Goal: Understand process/instructions

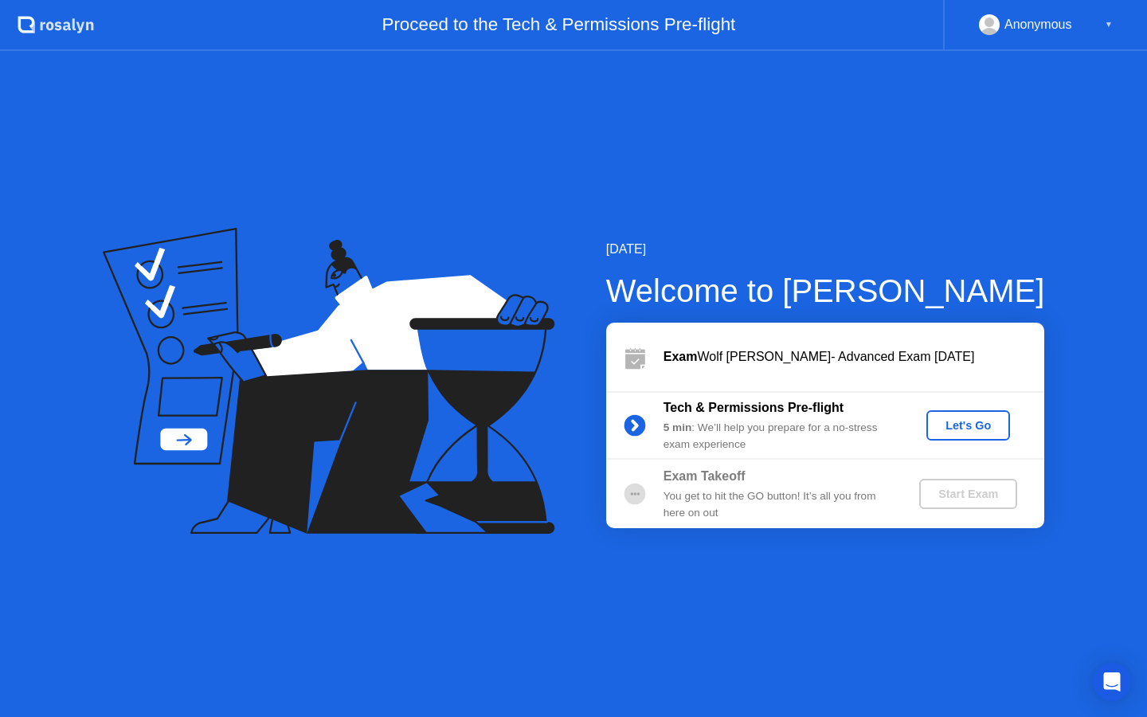
click at [953, 423] on div "Let's Go" at bounding box center [968, 425] width 71 height 13
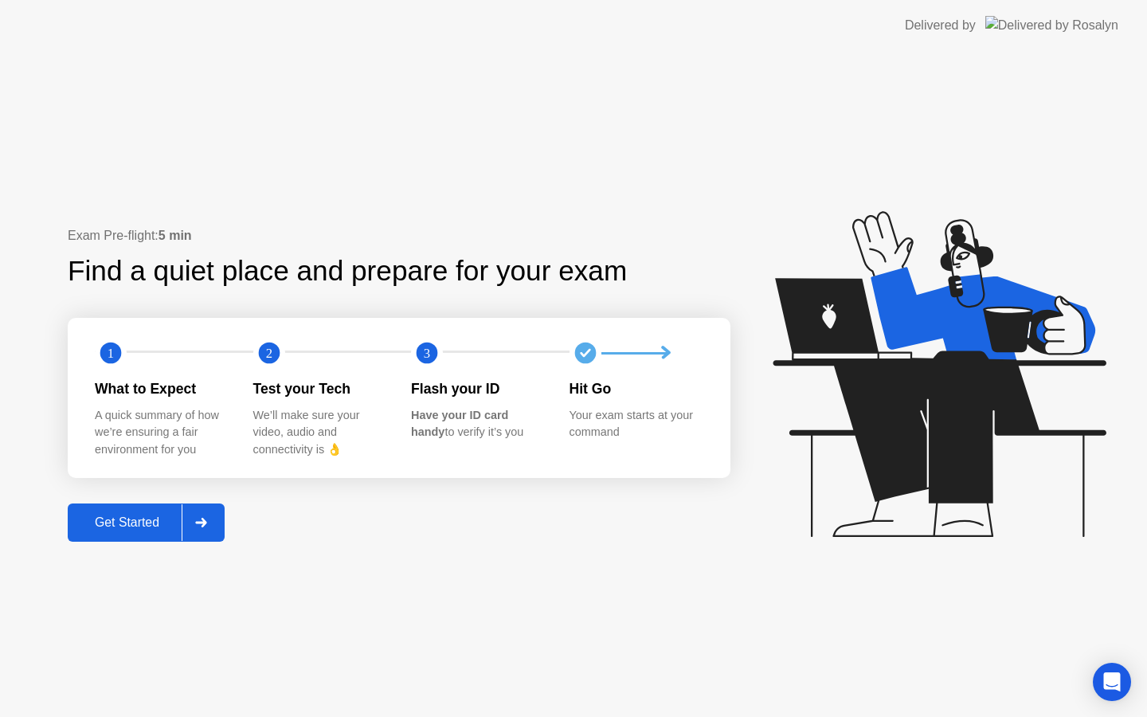
click at [124, 523] on div "Get Started" at bounding box center [126, 522] width 109 height 14
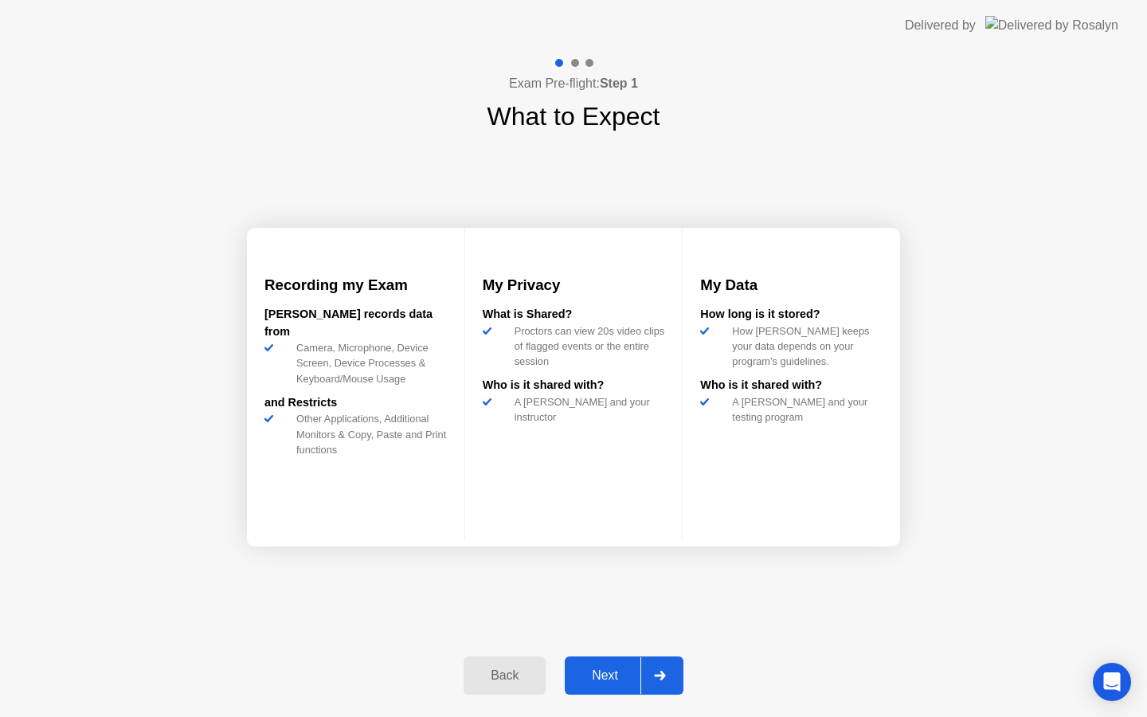
click at [607, 671] on div "Next" at bounding box center [604, 675] width 71 height 14
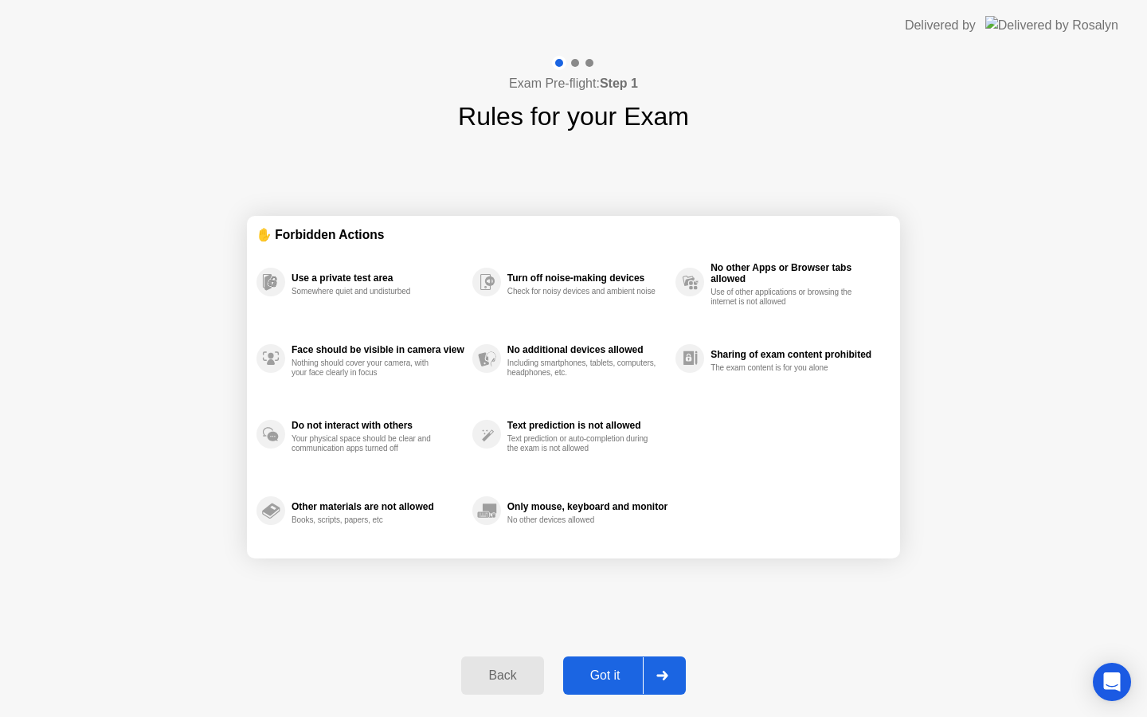
click at [624, 671] on div "Got it" at bounding box center [605, 675] width 75 height 14
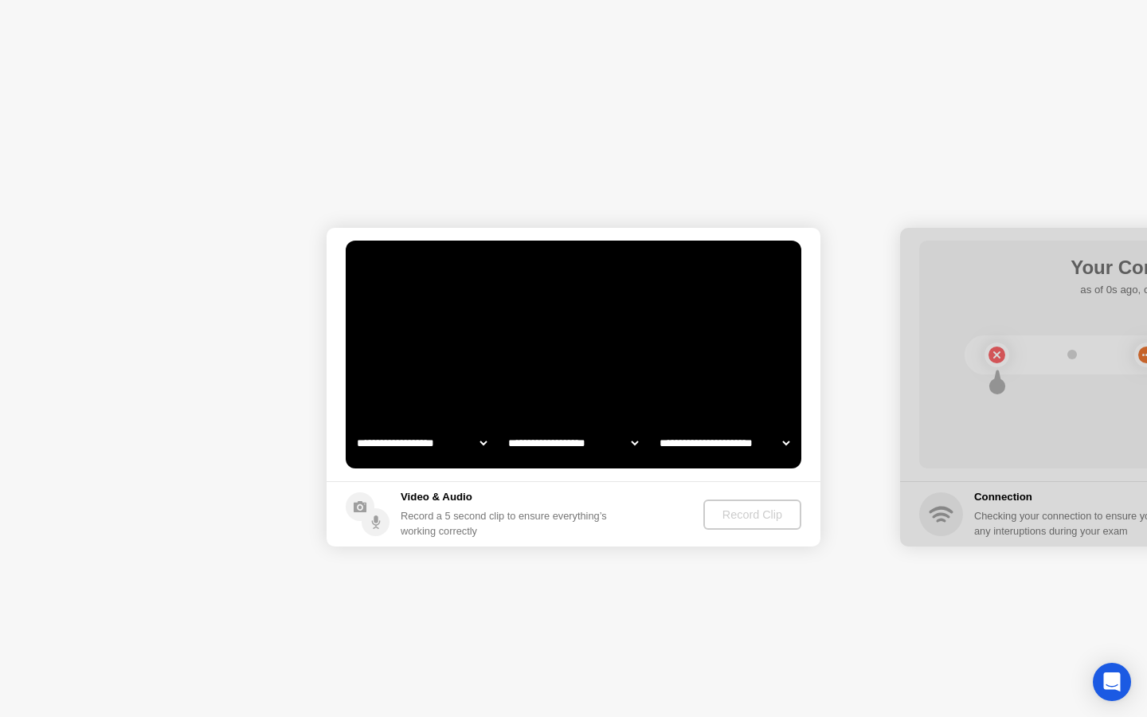
select select "**********"
select select "*******"
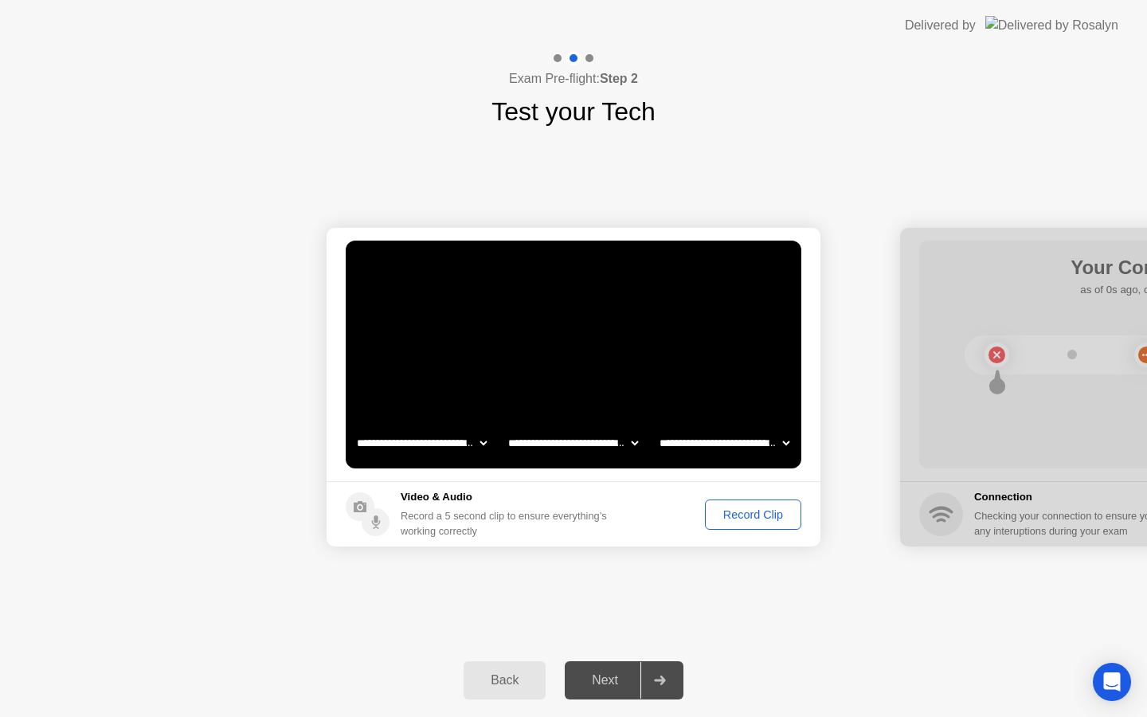
click at [733, 514] on div "Record Clip" at bounding box center [752, 514] width 85 height 13
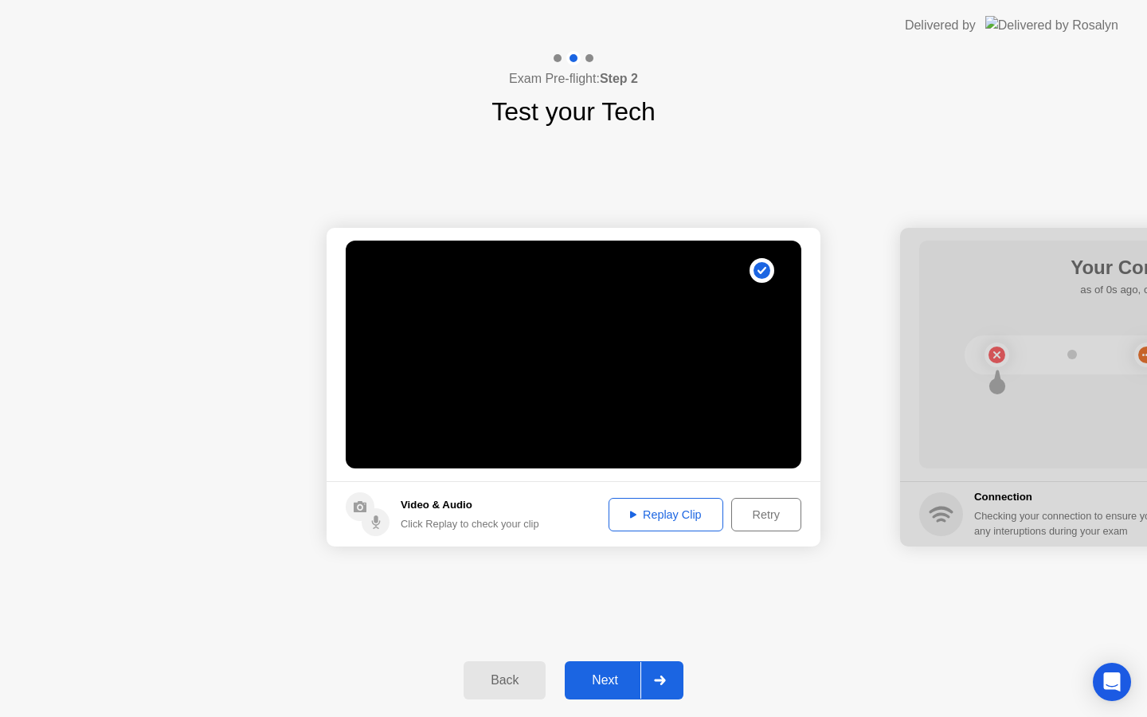
click at [673, 519] on div "Replay Clip" at bounding box center [666, 514] width 104 height 13
click at [609, 676] on div "Next" at bounding box center [604, 680] width 71 height 14
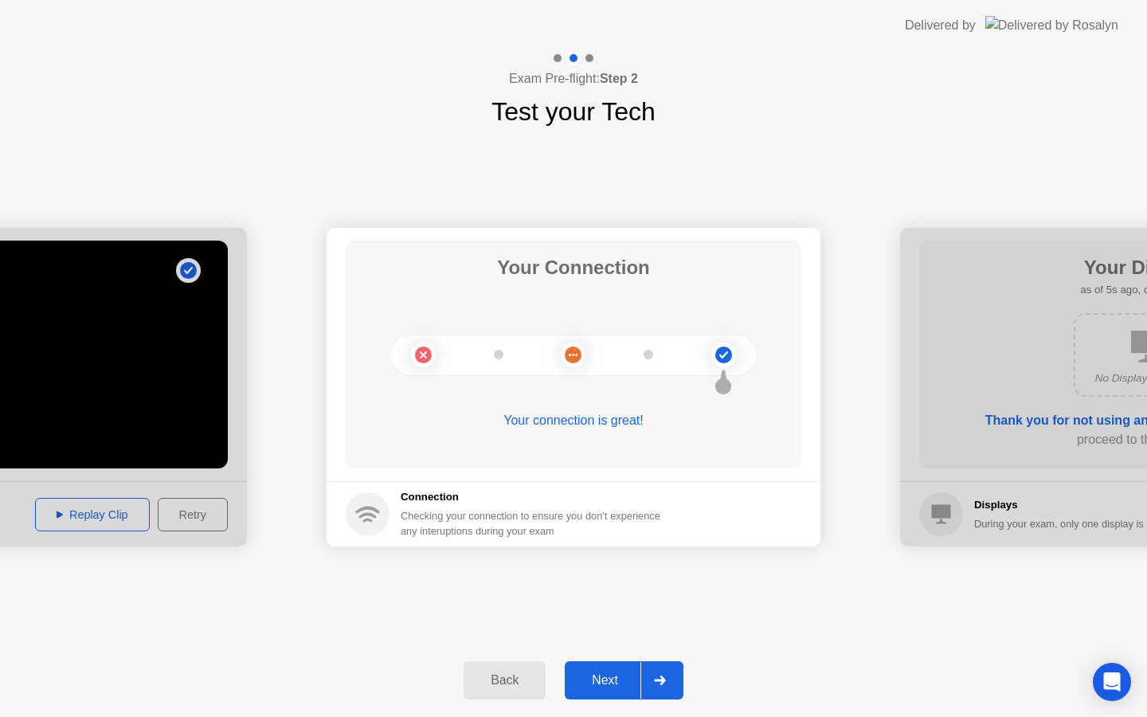
click at [604, 685] on div "Next" at bounding box center [604, 680] width 71 height 14
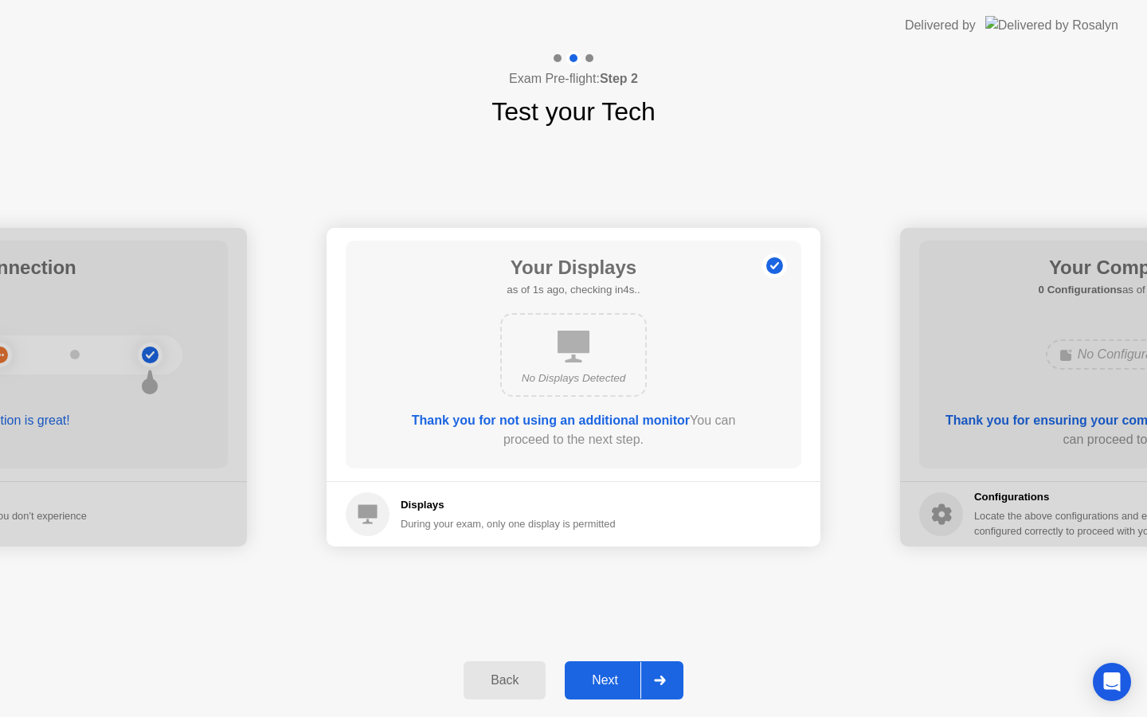
click at [608, 682] on div "Next" at bounding box center [604, 680] width 71 height 14
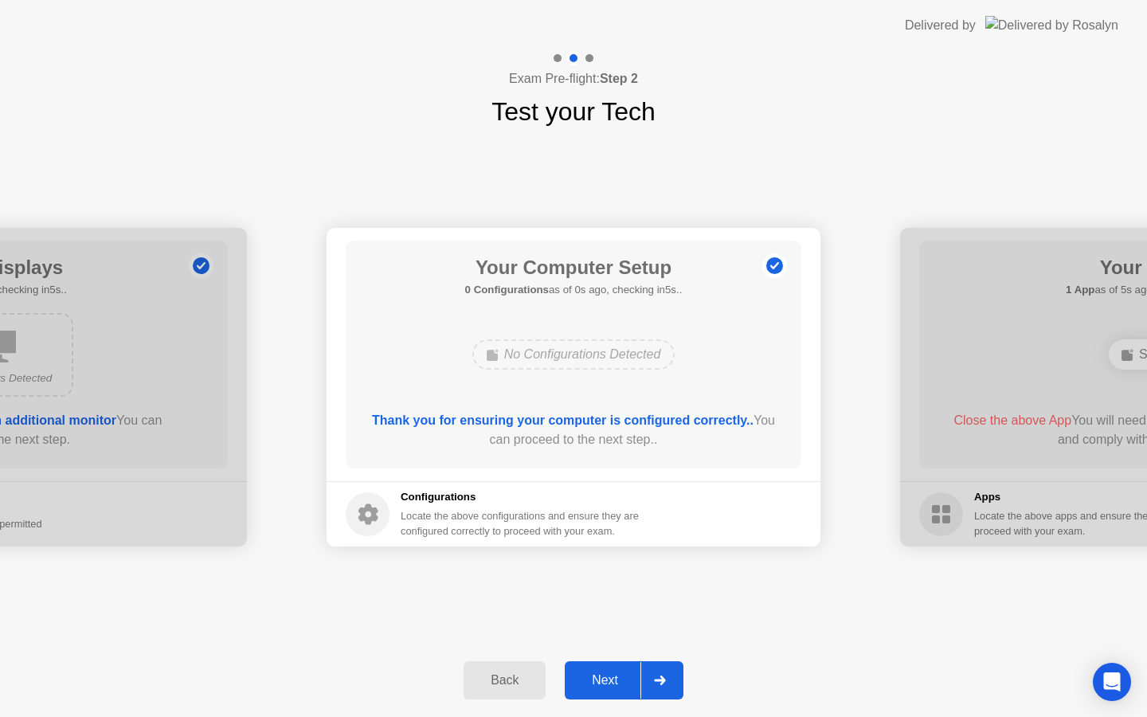
click at [609, 682] on div "Next" at bounding box center [604, 680] width 71 height 14
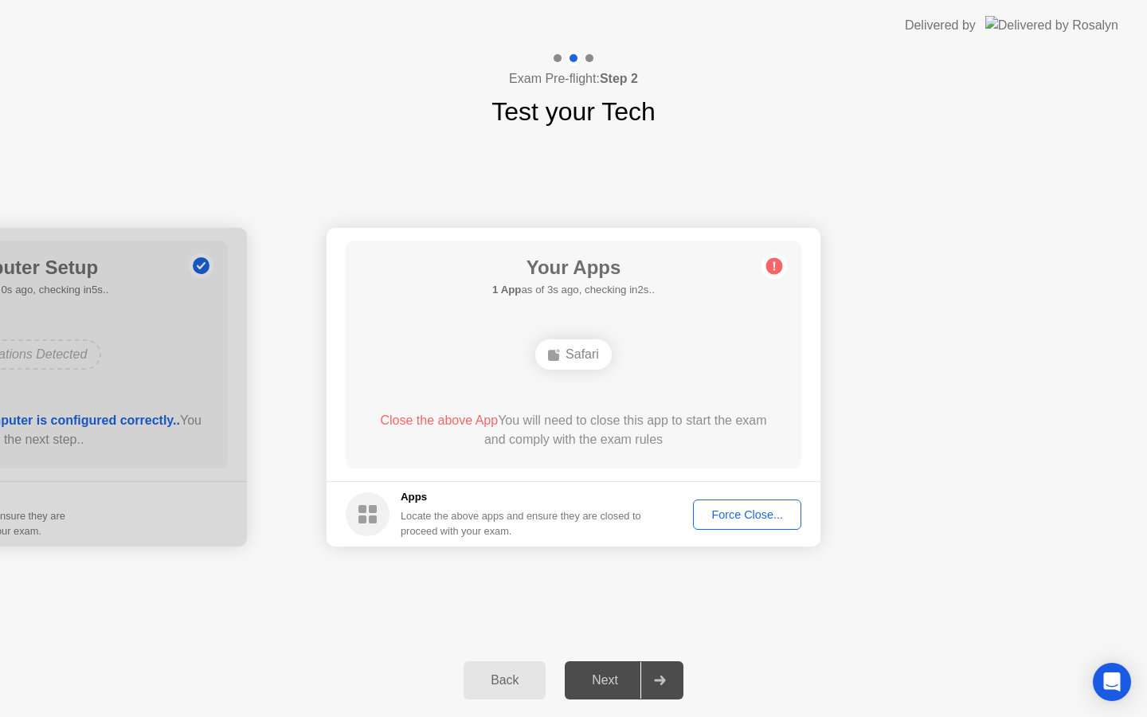
click at [723, 514] on div "Force Close..." at bounding box center [746, 514] width 97 height 13
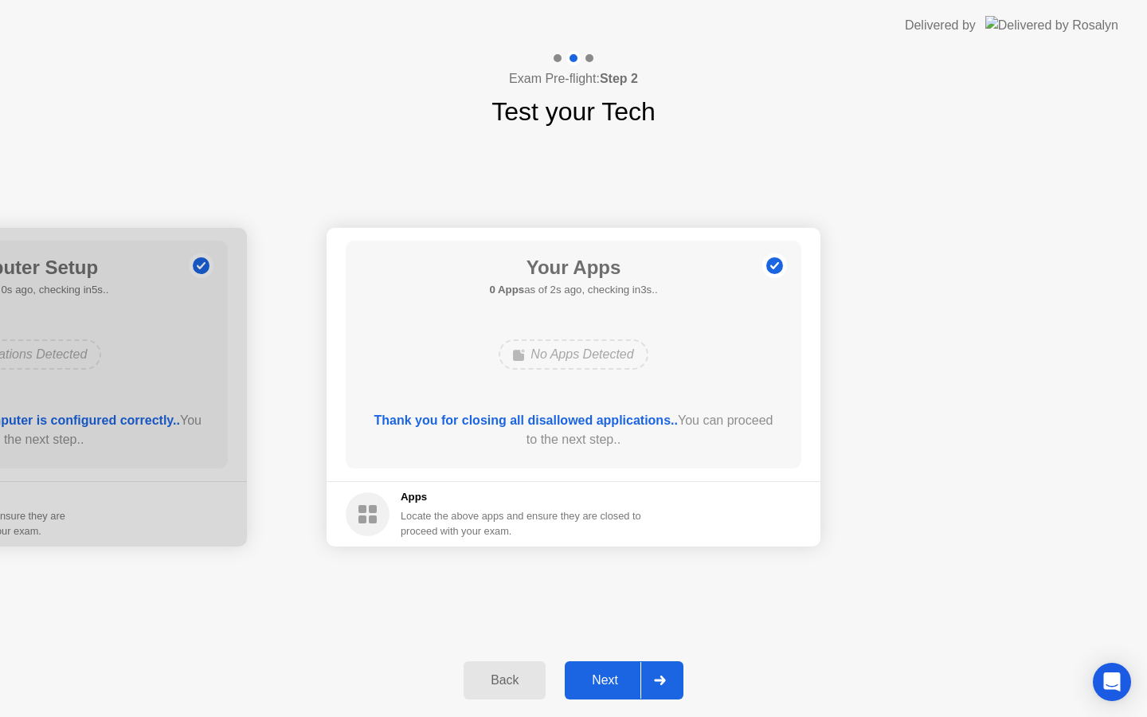
click at [614, 683] on div "Next" at bounding box center [604, 680] width 71 height 14
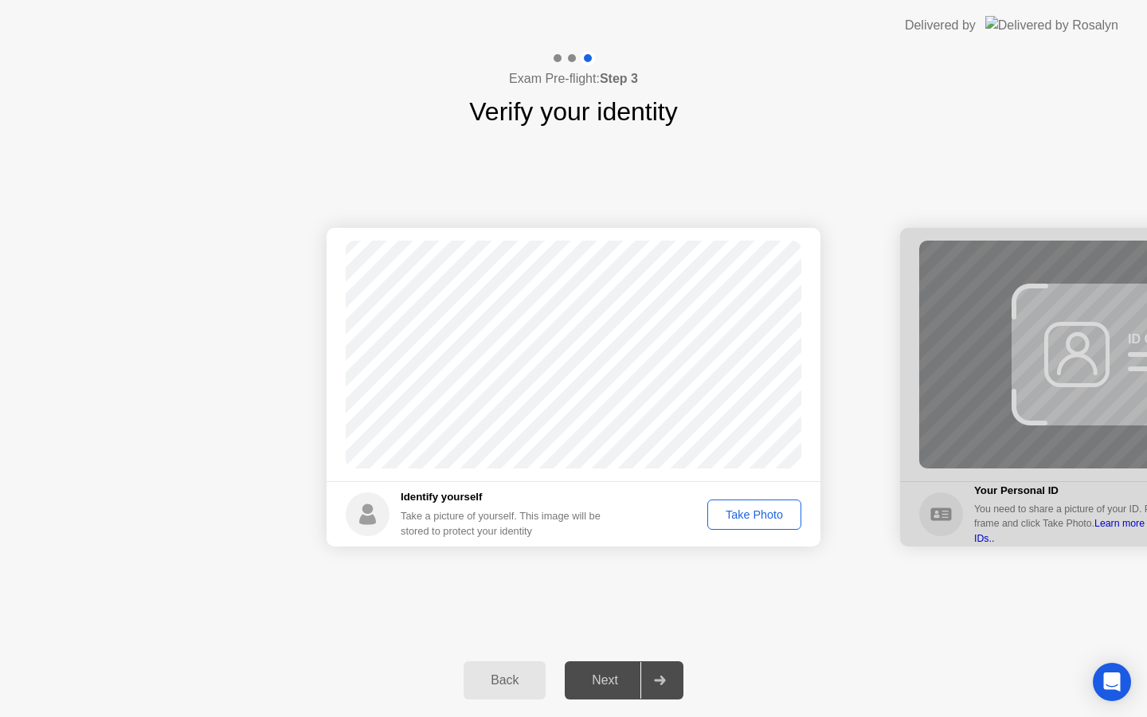
click at [753, 519] on div "Take Photo" at bounding box center [754, 514] width 83 height 13
click at [615, 682] on div "Next" at bounding box center [604, 680] width 71 height 14
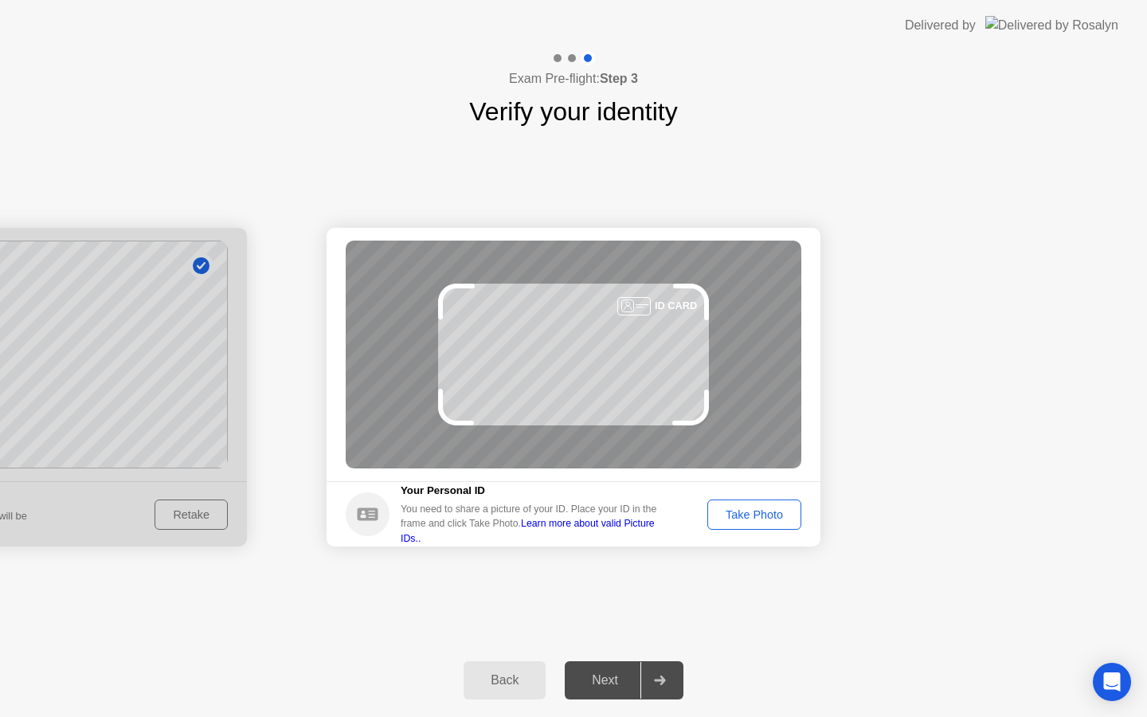
click at [506, 677] on div "Back" at bounding box center [504, 680] width 72 height 14
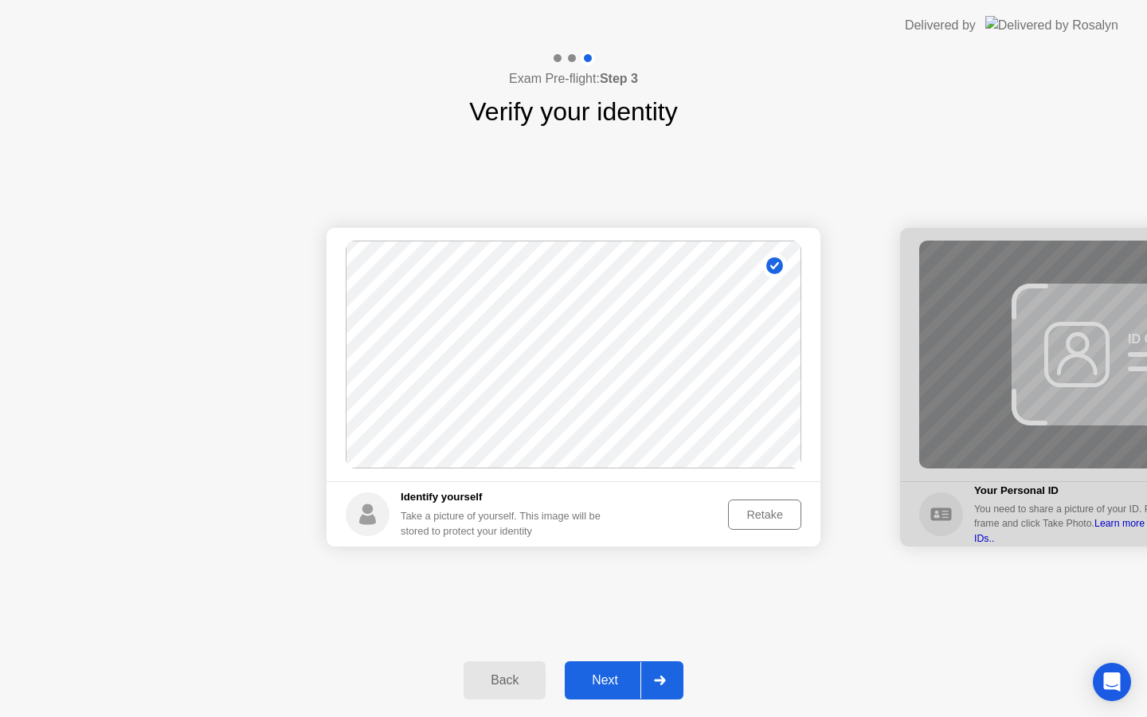
click at [506, 677] on div "Back" at bounding box center [504, 680] width 72 height 14
select select "**********"
select select "*******"
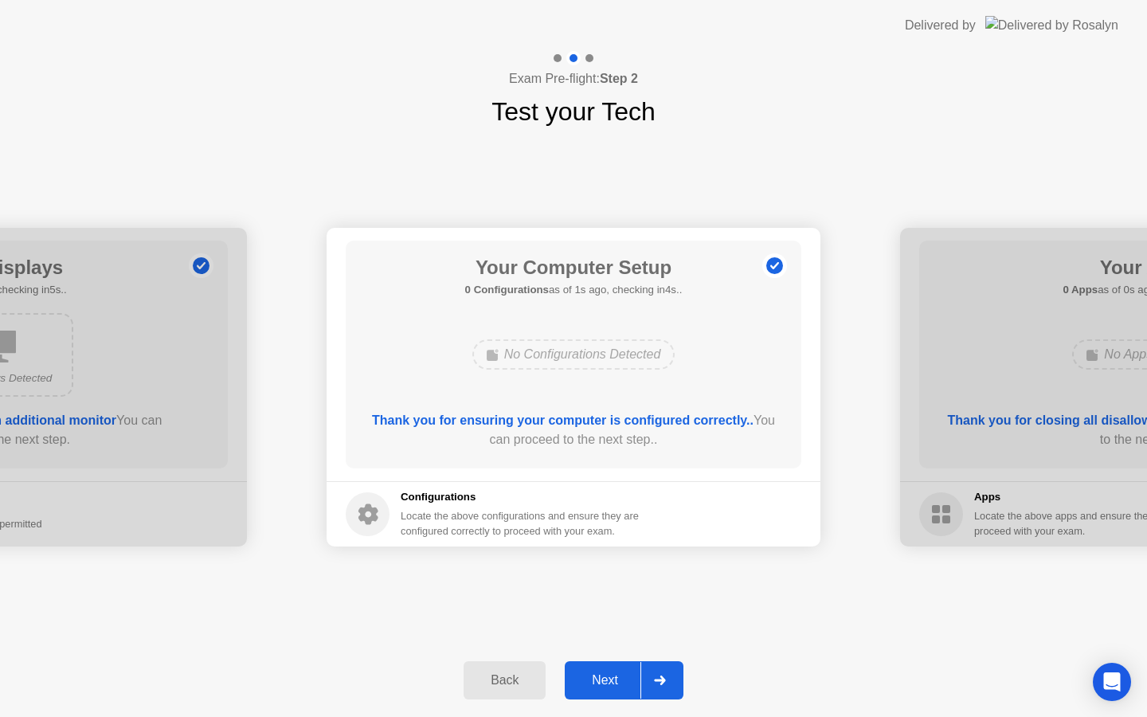
click at [472, 680] on div "Back" at bounding box center [504, 680] width 72 height 14
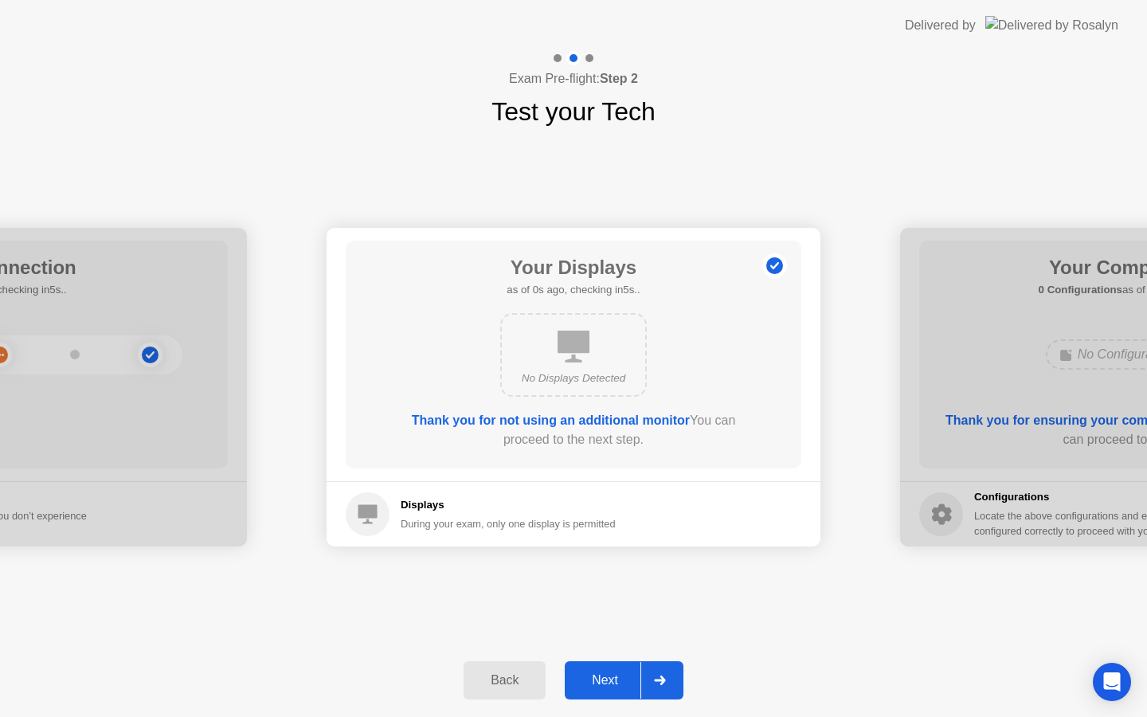
click at [473, 679] on div "Back" at bounding box center [504, 680] width 72 height 14
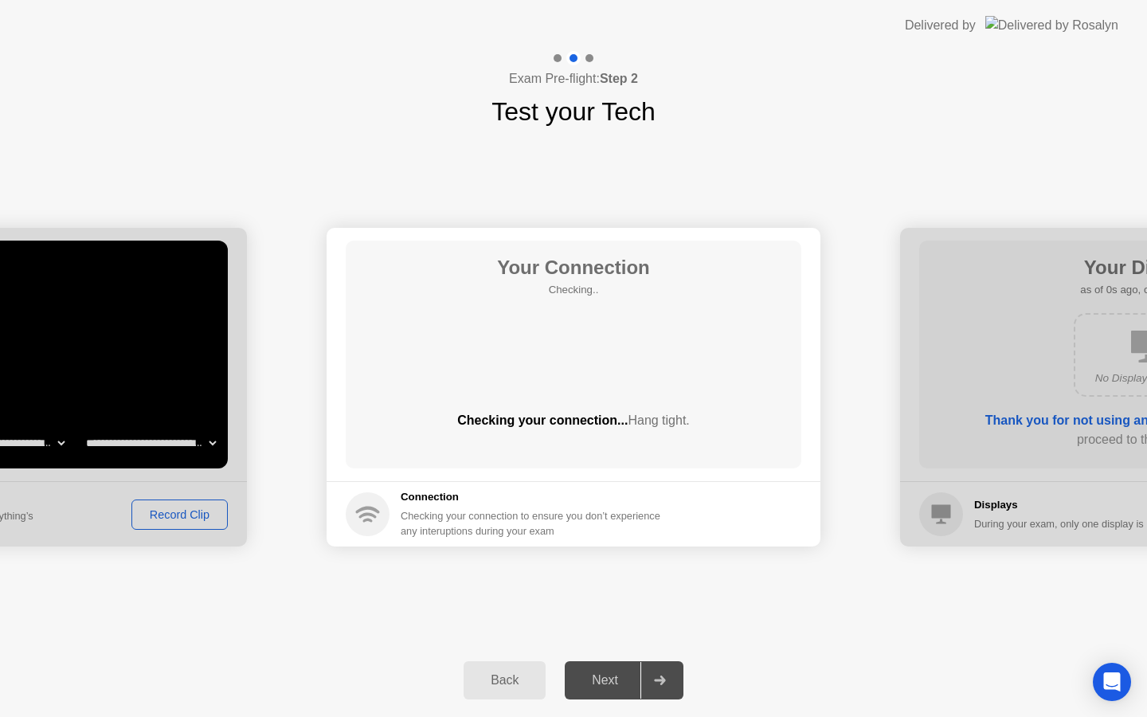
click at [474, 678] on div "Back" at bounding box center [504, 680] width 72 height 14
click at [479, 678] on div "Back" at bounding box center [504, 680] width 72 height 14
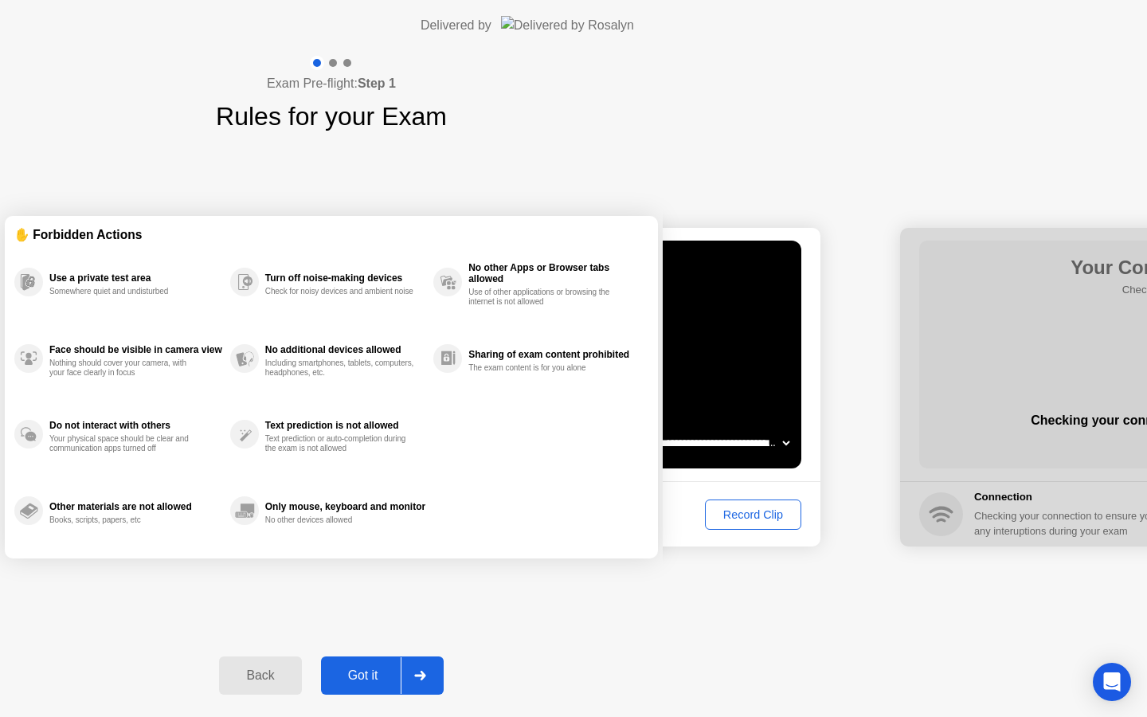
click at [296, 678] on div "Back" at bounding box center [260, 675] width 72 height 14
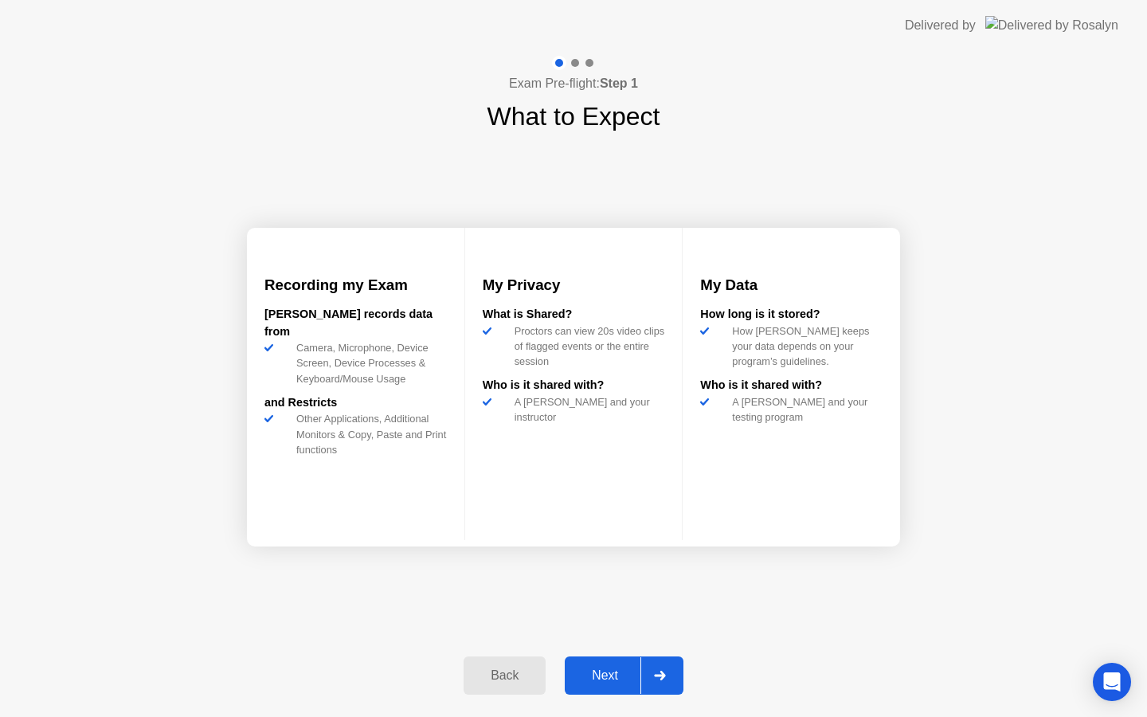
click at [517, 675] on div "Back" at bounding box center [504, 675] width 72 height 14
